Goal: Find specific page/section

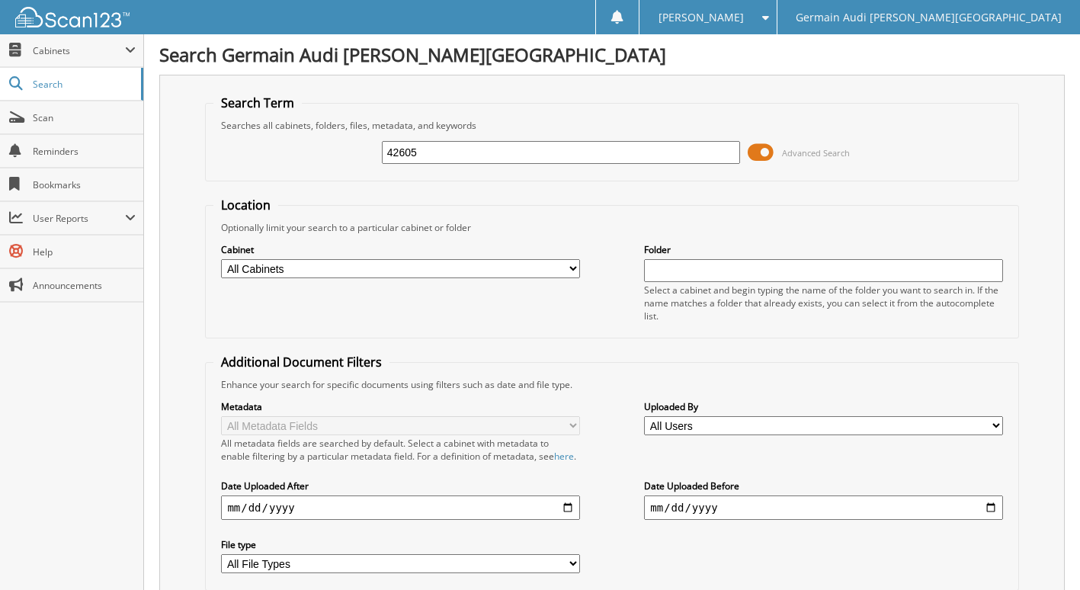
type input "42605"
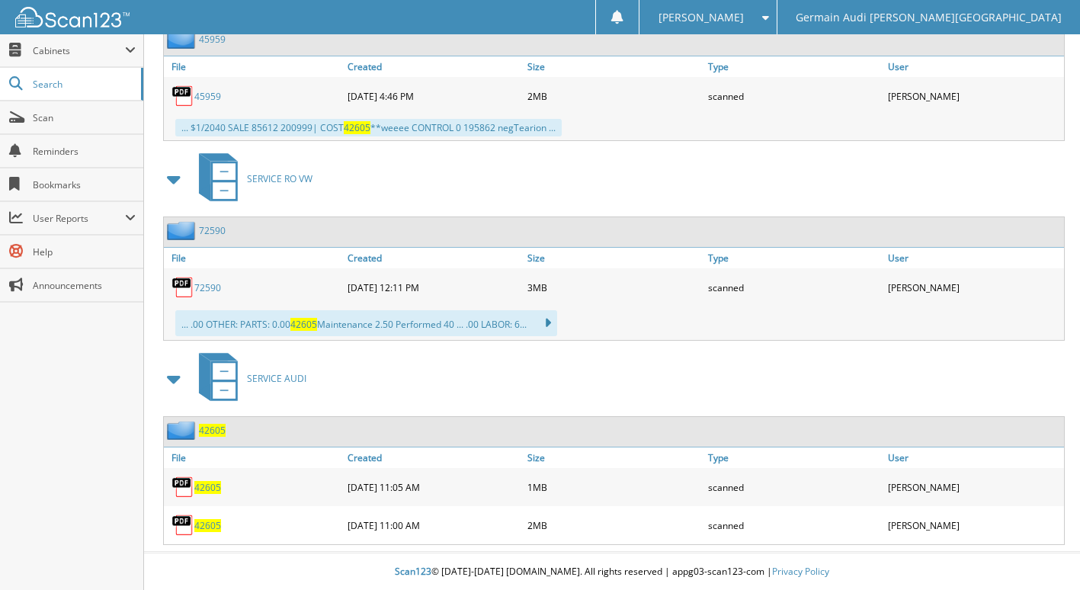
scroll to position [908, 0]
click at [208, 527] on span "42605" at bounding box center [207, 524] width 27 height 13
